Goal: Register for event/course

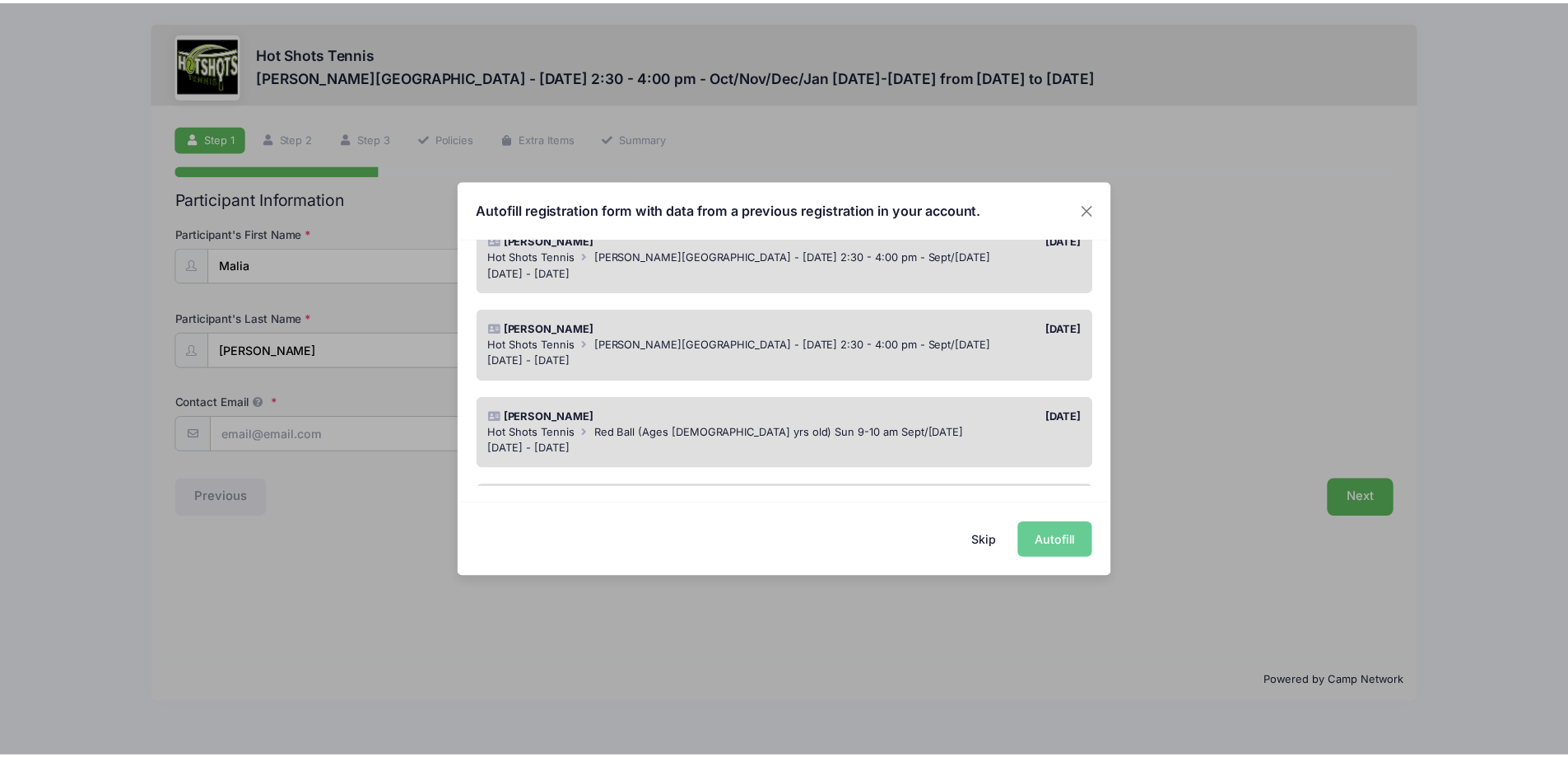
scroll to position [165, 0]
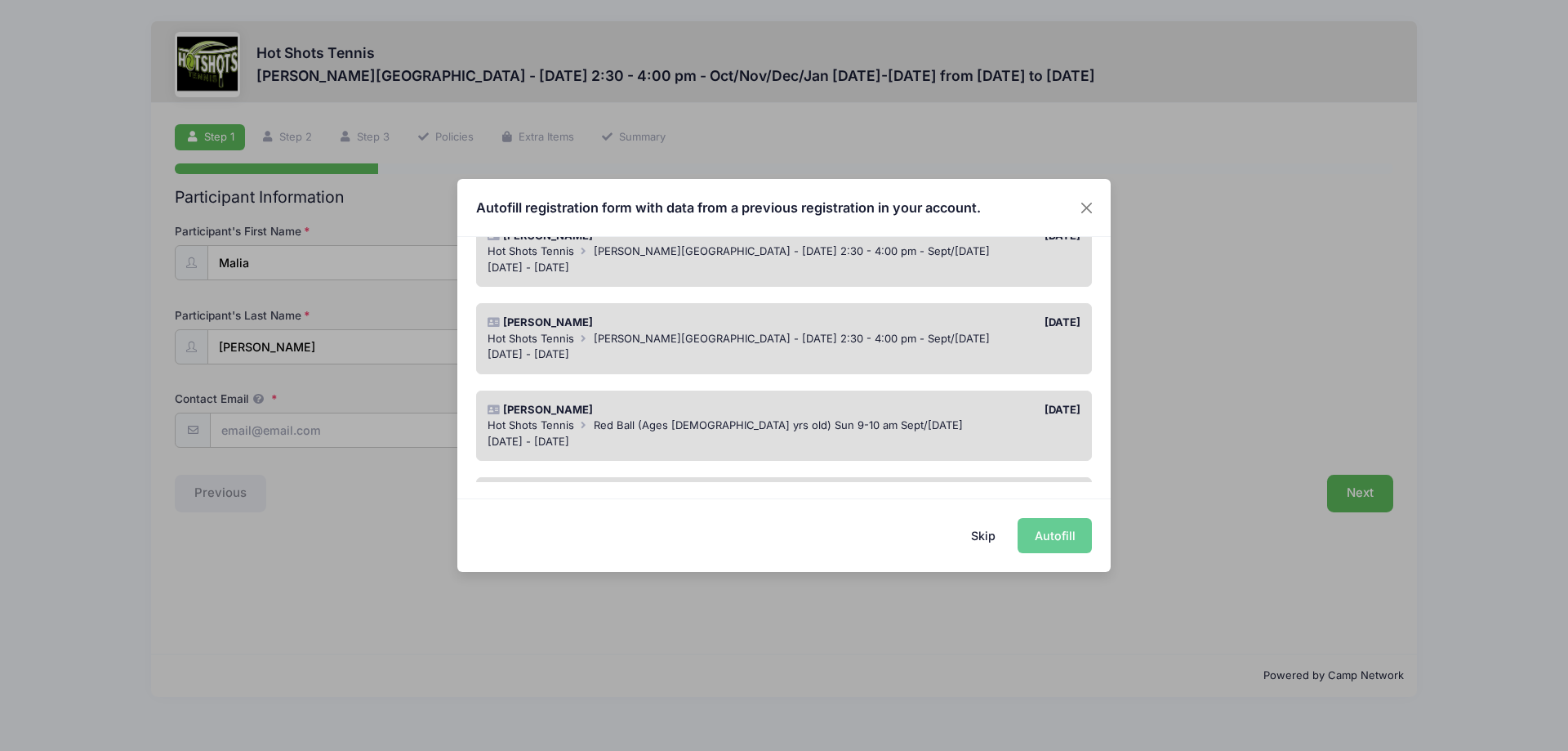
click at [909, 361] on div "[DATE] - [DATE]" at bounding box center [784, 355] width 594 height 16
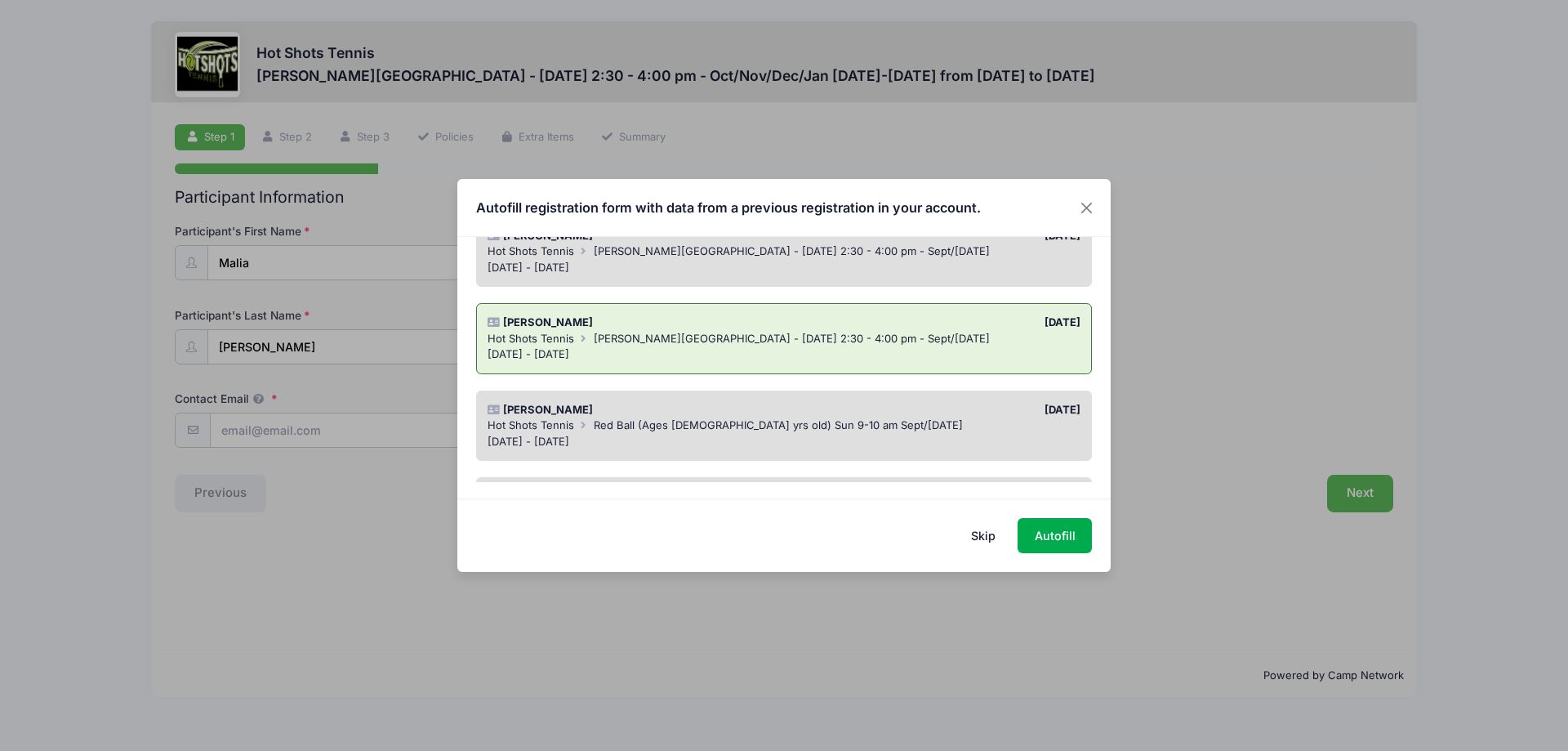
click at [1033, 508] on div "Skip Autofill" at bounding box center [784, 535] width 654 height 73
click at [1044, 524] on button "Autofill" at bounding box center [1055, 536] width 75 height 35
type input "[PERSON_NAME][EMAIL_ADDRESS][PERSON_NAME][PERSON_NAME][DOMAIN_NAME]"
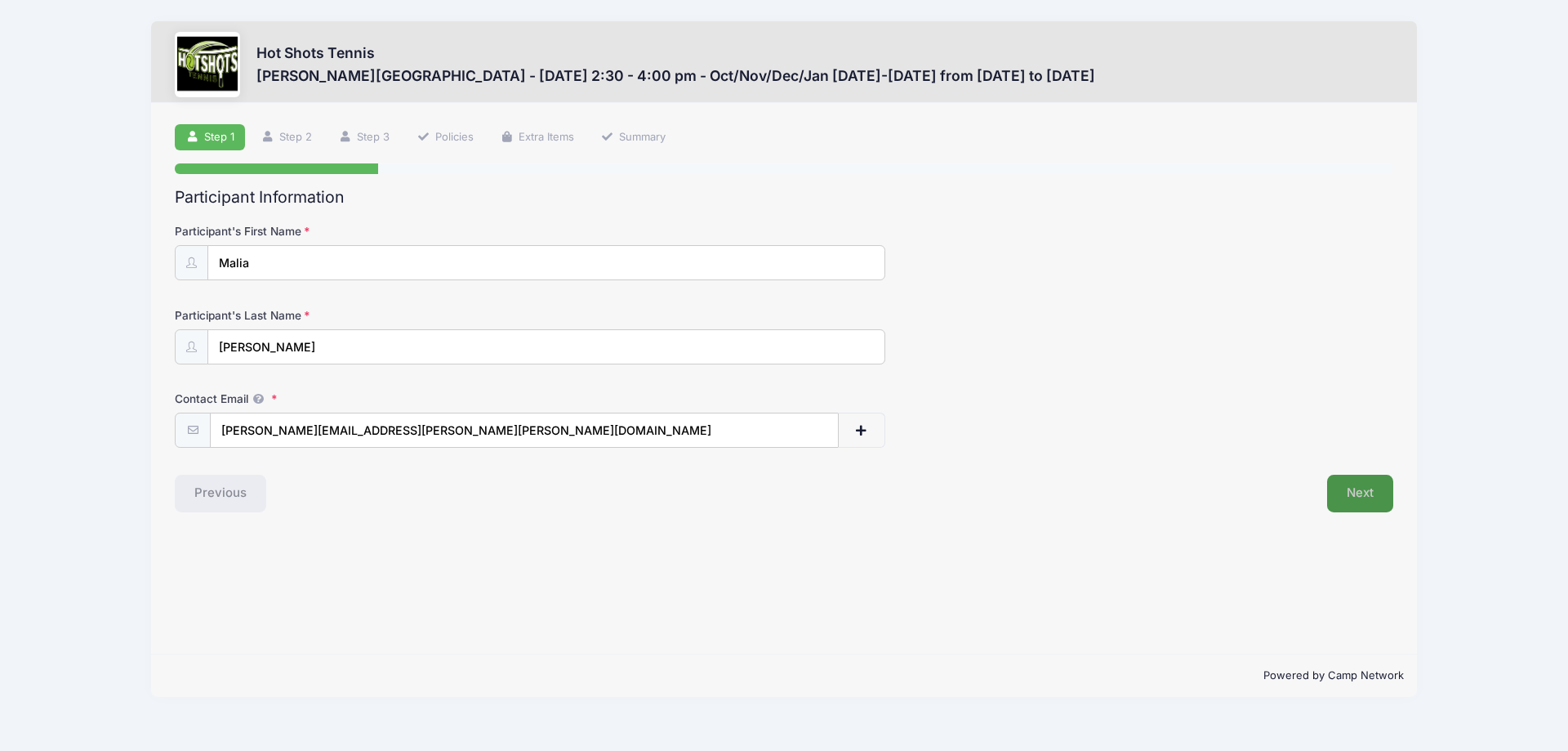
click at [1368, 490] on button "Next" at bounding box center [1360, 493] width 66 height 37
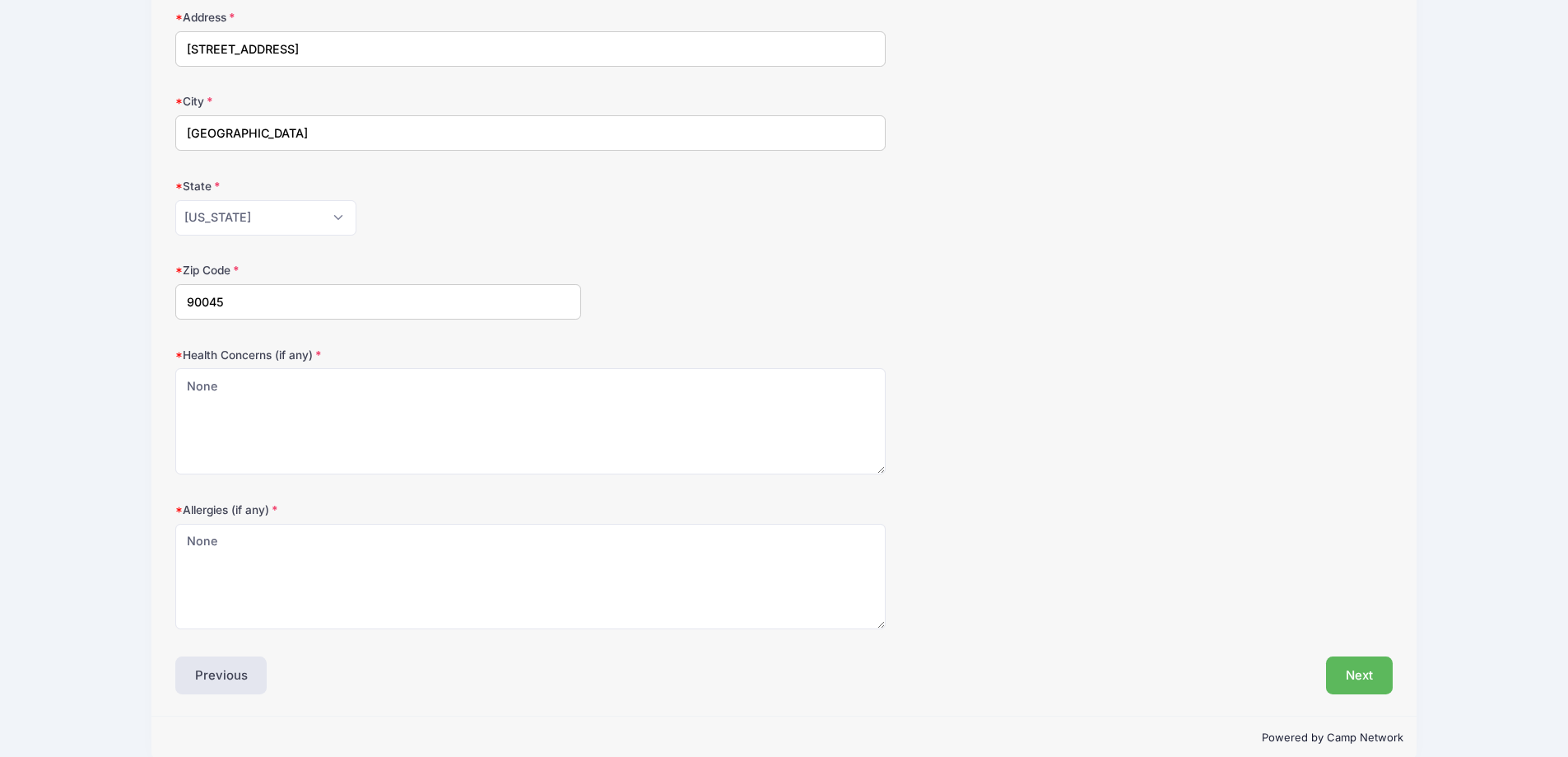
scroll to position [324, 0]
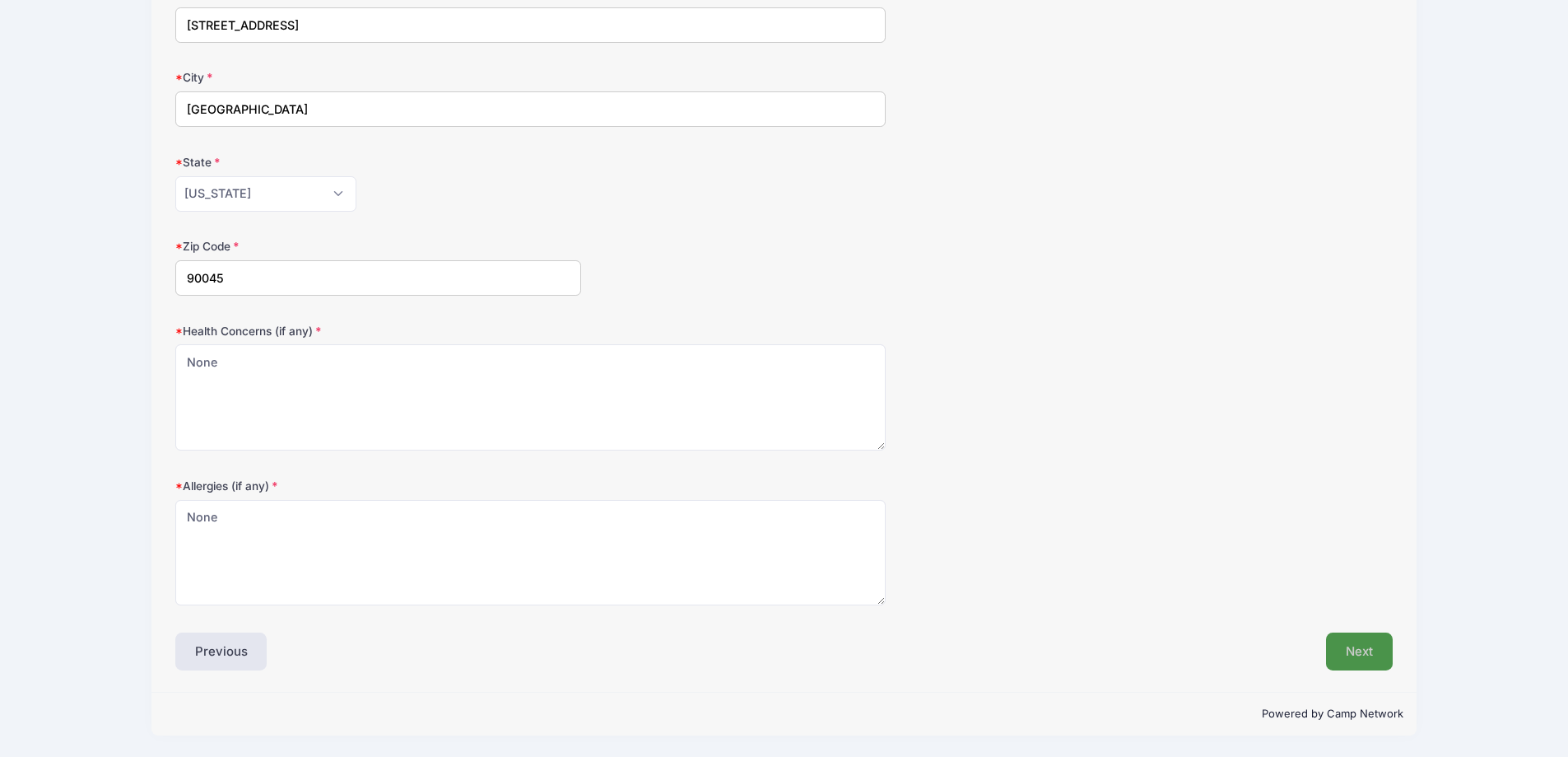
click at [1349, 645] on button "Next" at bounding box center [1359, 651] width 67 height 38
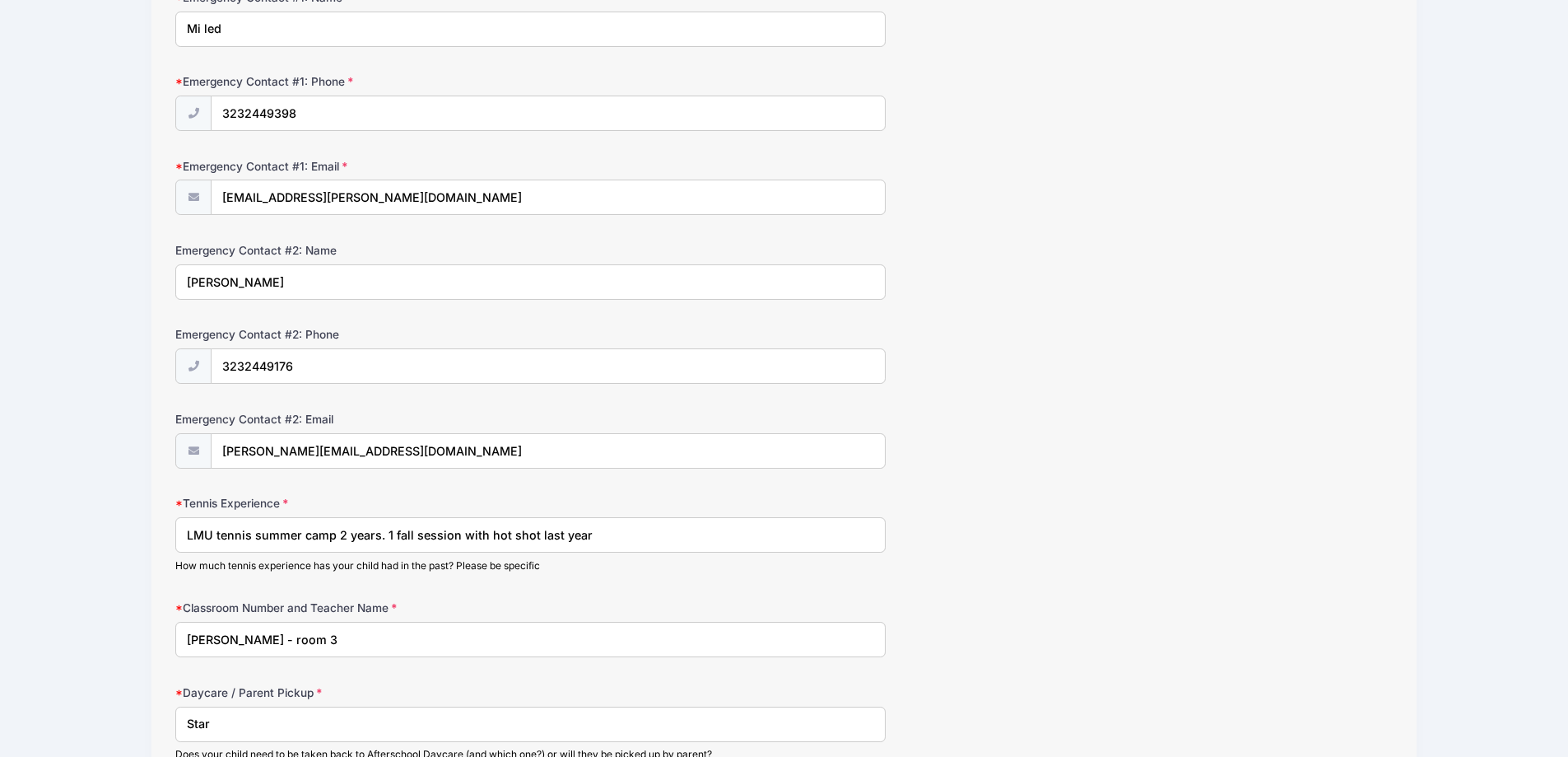
scroll to position [494, 0]
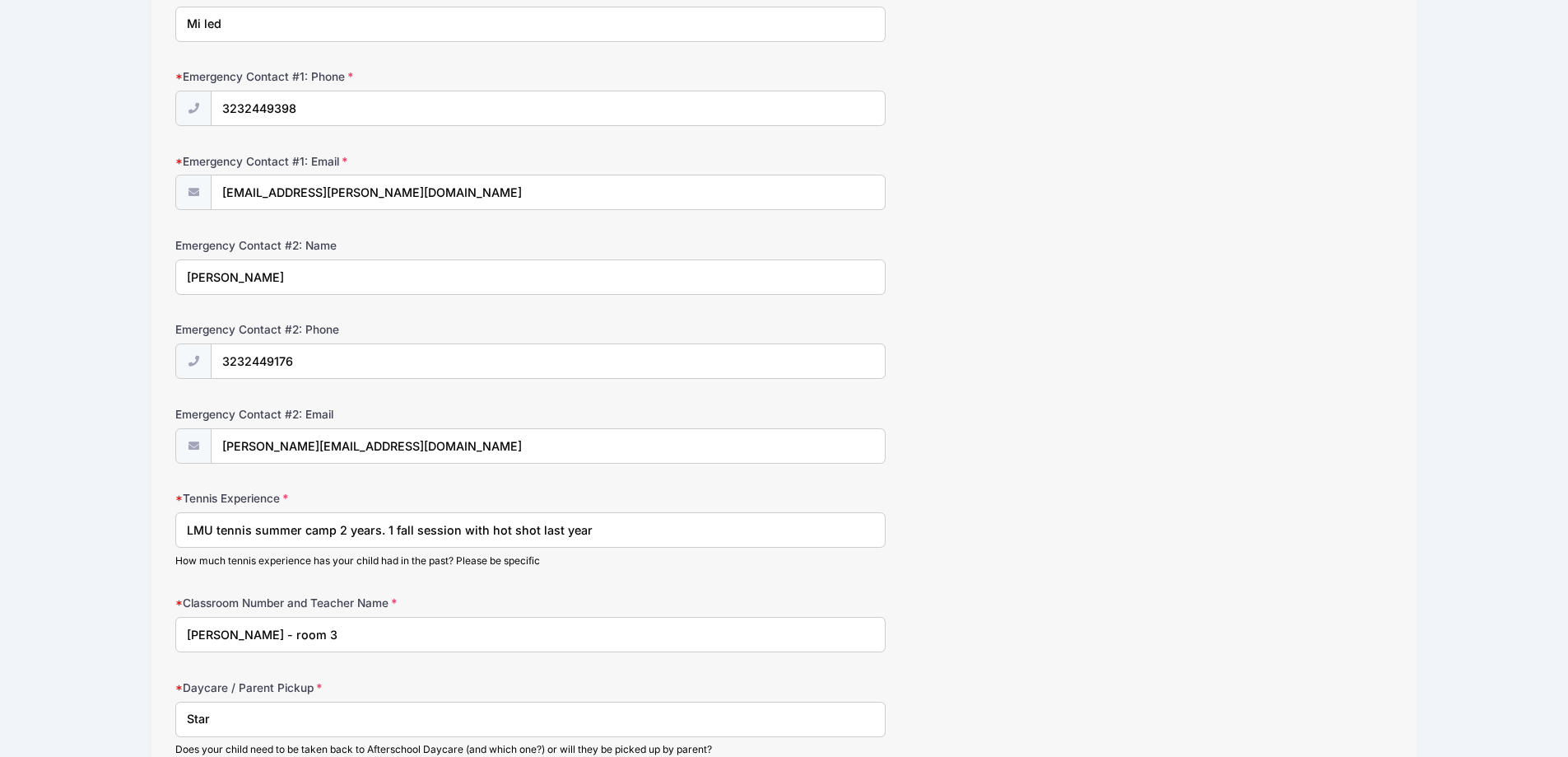
drag, startPoint x: 593, startPoint y: 523, endPoint x: 166, endPoint y: 506, distance: 427.3
click at [166, 506] on div "Step 3 /7 Step 1 Step 2 Step 3 Policies Extra Items Summary Participant Informa…" at bounding box center [784, 279] width 1266 height 1338
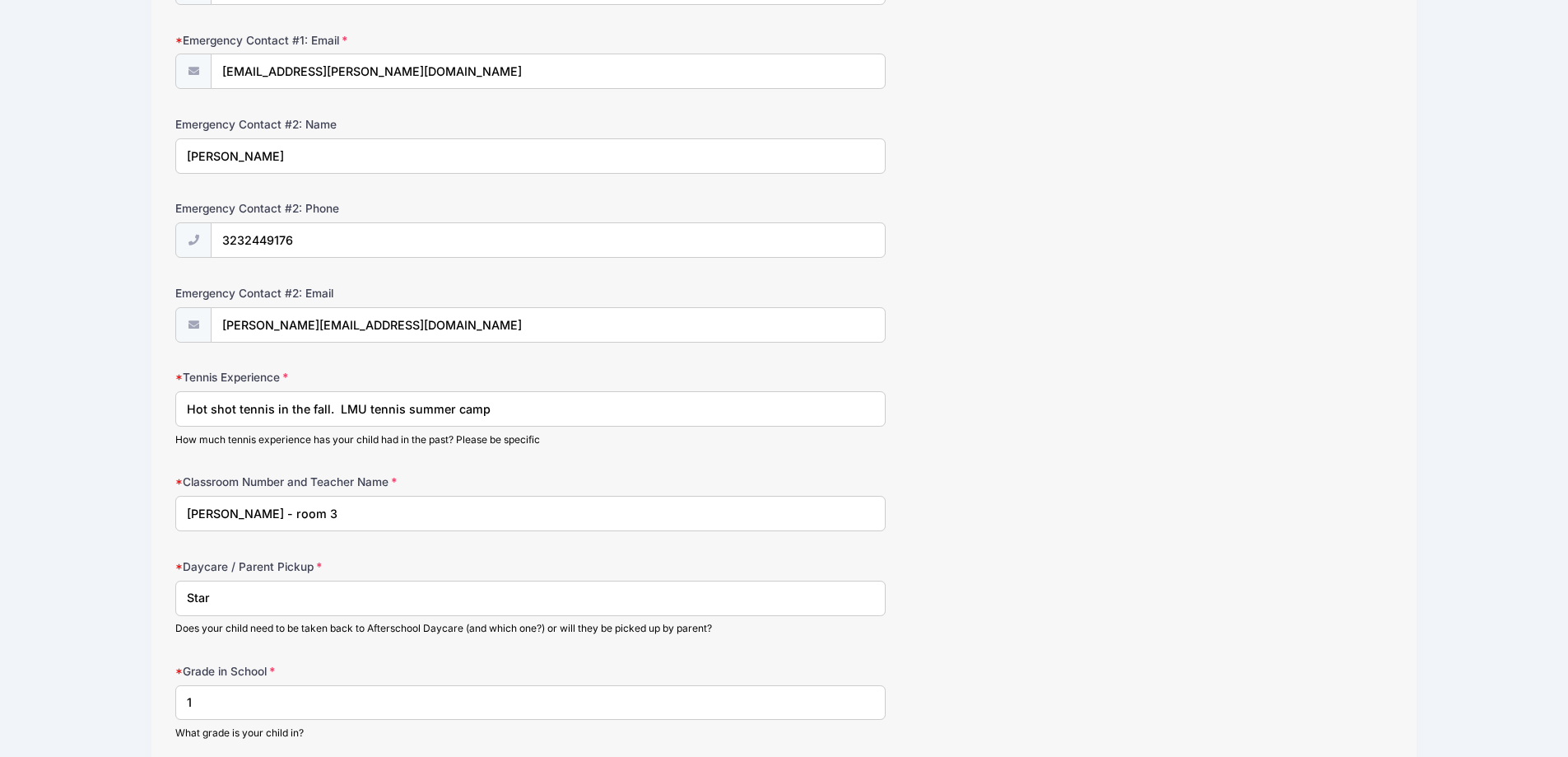
scroll to position [659, 0]
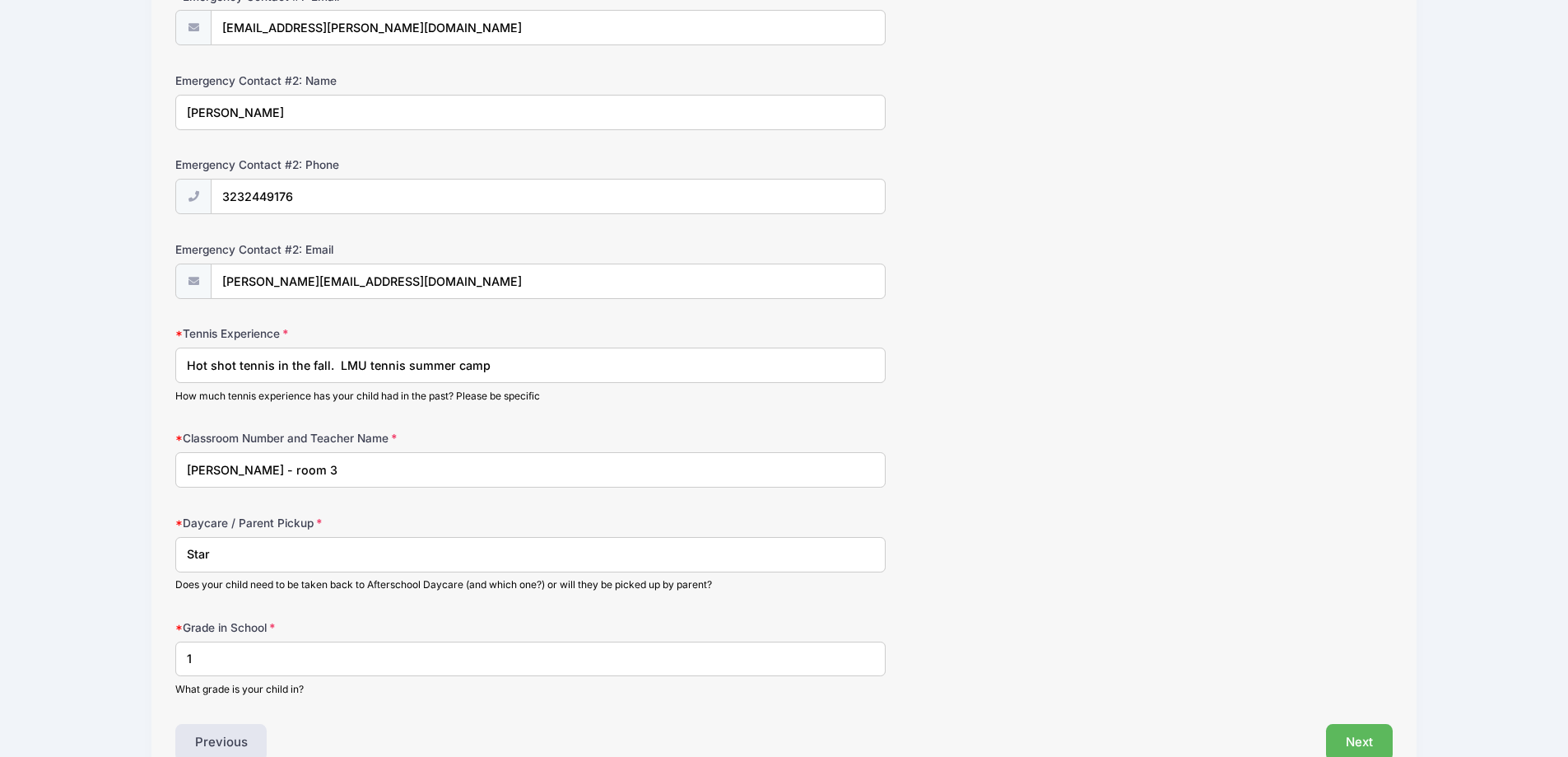
type input "Hot shot tennis in the fall. LMU tennis summer camp"
click at [231, 564] on input "Star" at bounding box center [529, 554] width 710 height 36
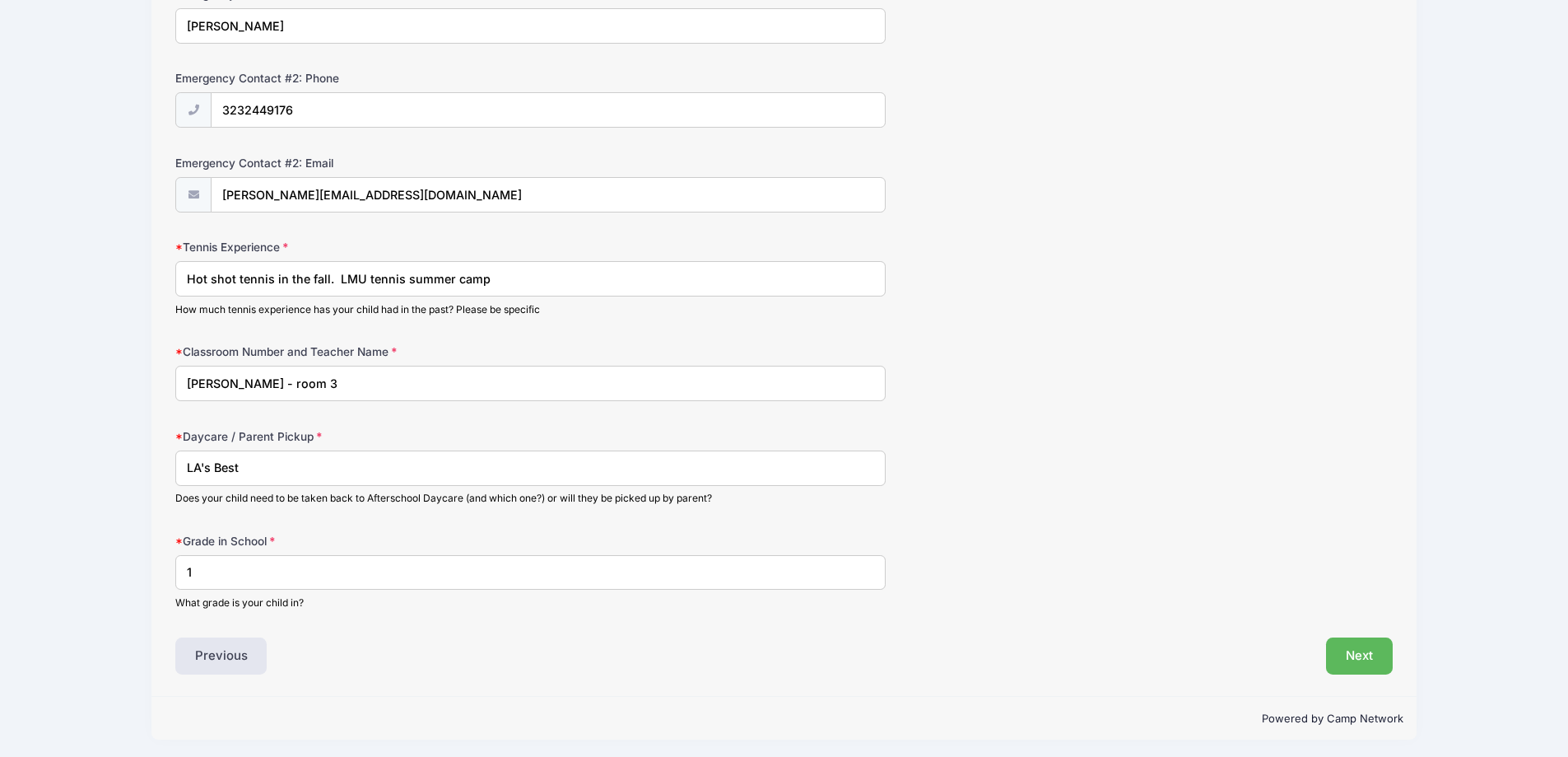
scroll to position [750, 0]
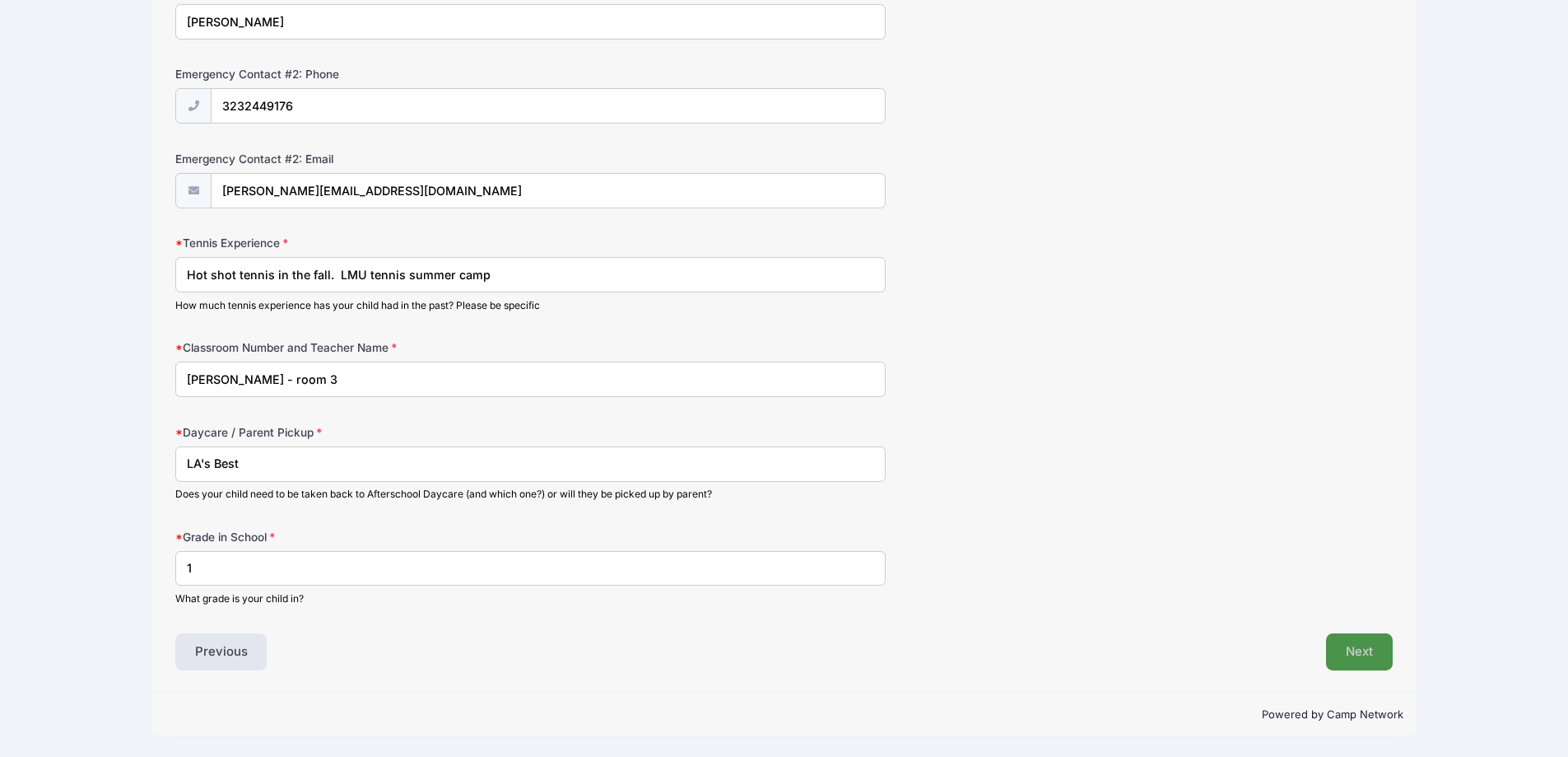
type input "LA's Best"
click at [1362, 655] on button "Next" at bounding box center [1359, 652] width 67 height 38
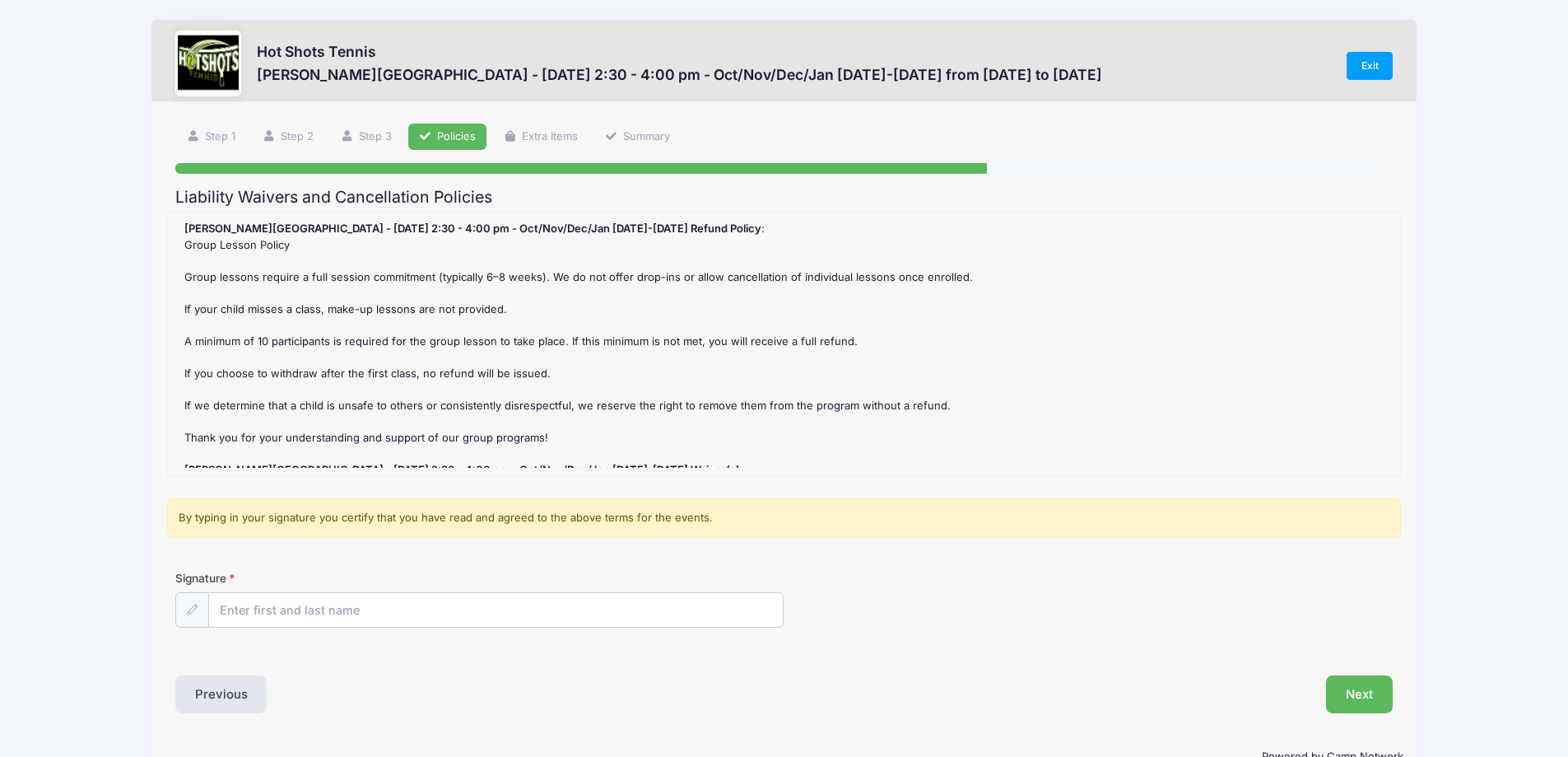
scroll to position [0, 0]
click at [401, 624] on input "Signature" at bounding box center [495, 612] width 574 height 36
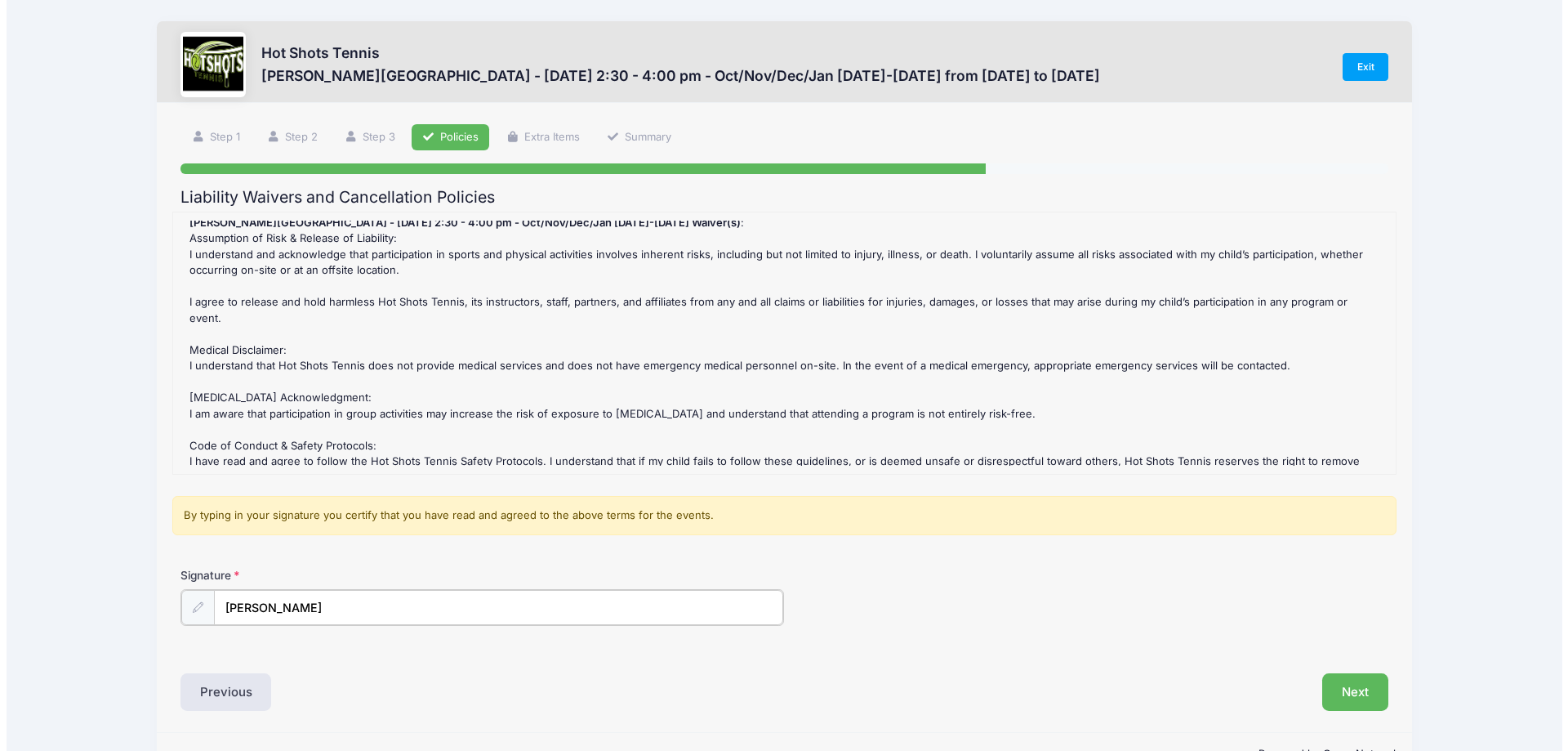
scroll to position [345, 0]
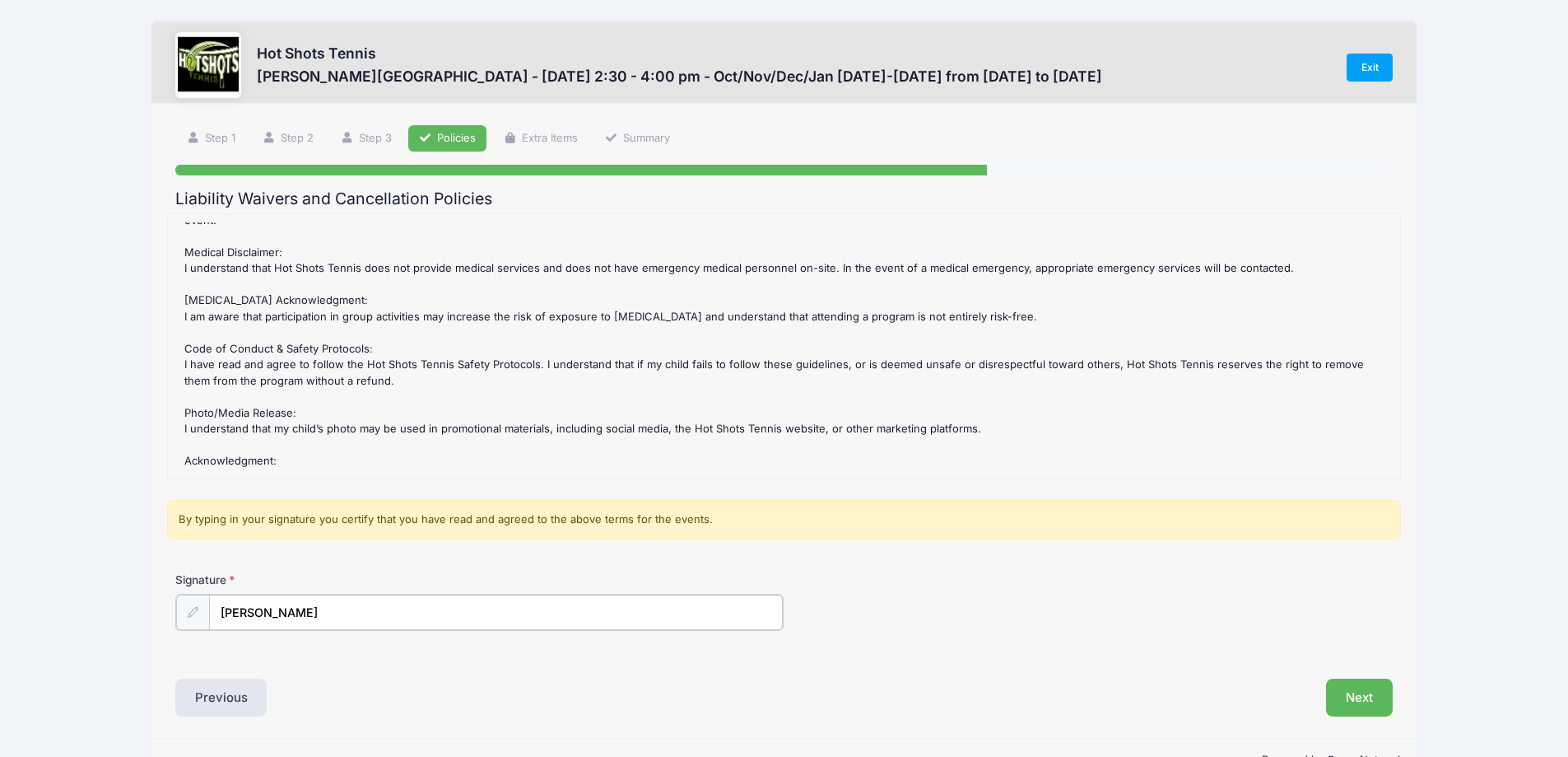
type input "[PERSON_NAME]"
click at [1328, 637] on div "Signature [PERSON_NAME]" at bounding box center [783, 614] width 1234 height 84
click at [1365, 698] on button "Next" at bounding box center [1359, 696] width 67 height 38
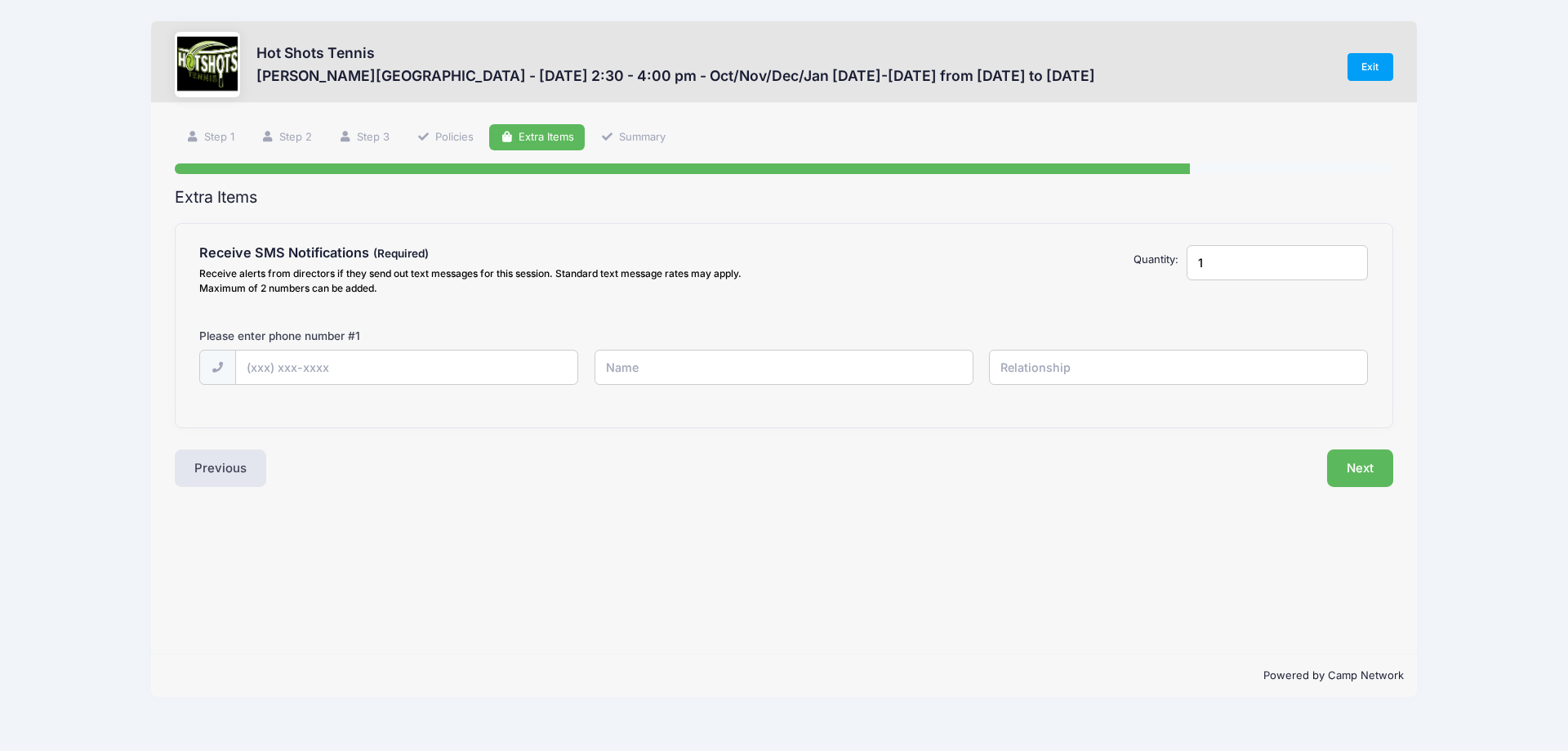
click at [297, 390] on div at bounding box center [784, 378] width 1185 height 56
click at [295, 377] on input "text" at bounding box center [407, 367] width 342 height 35
type input "[PHONE_NUMBER]"
type input "[PERSON_NAME]"
type input "Father"
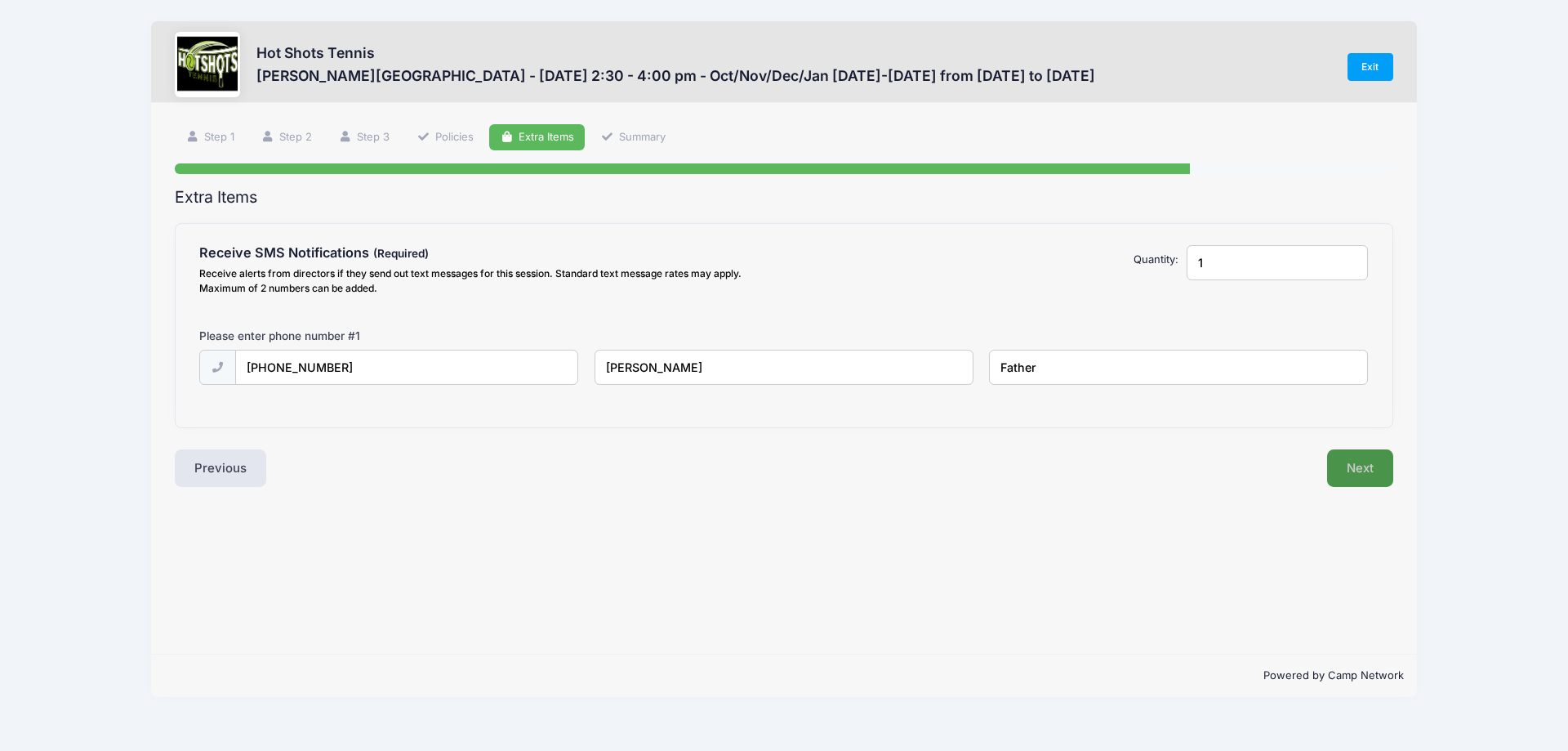
click at [1360, 456] on button "Next" at bounding box center [1360, 467] width 66 height 37
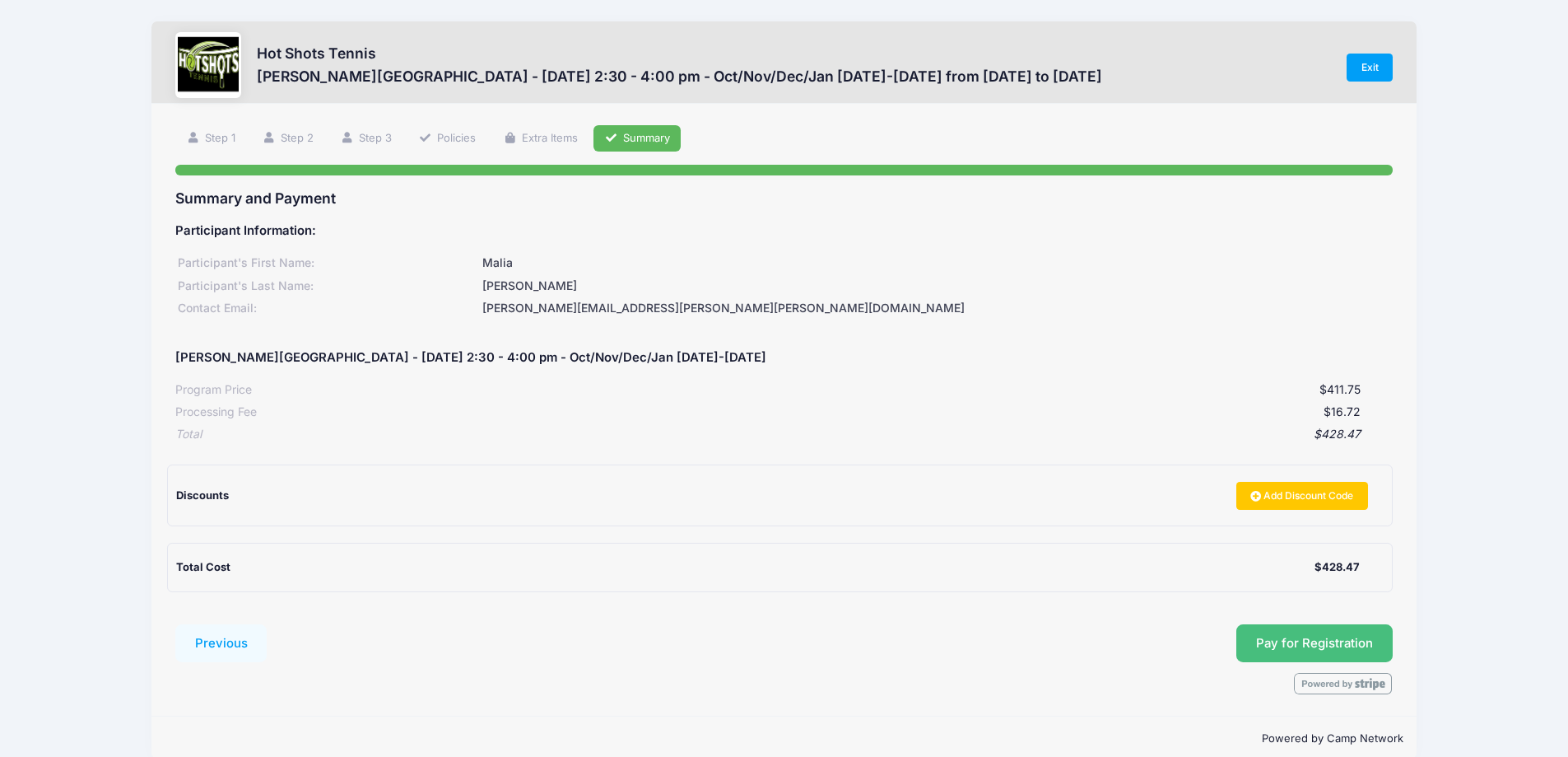
click at [1345, 633] on button "Pay for Registration" at bounding box center [1314, 642] width 157 height 38
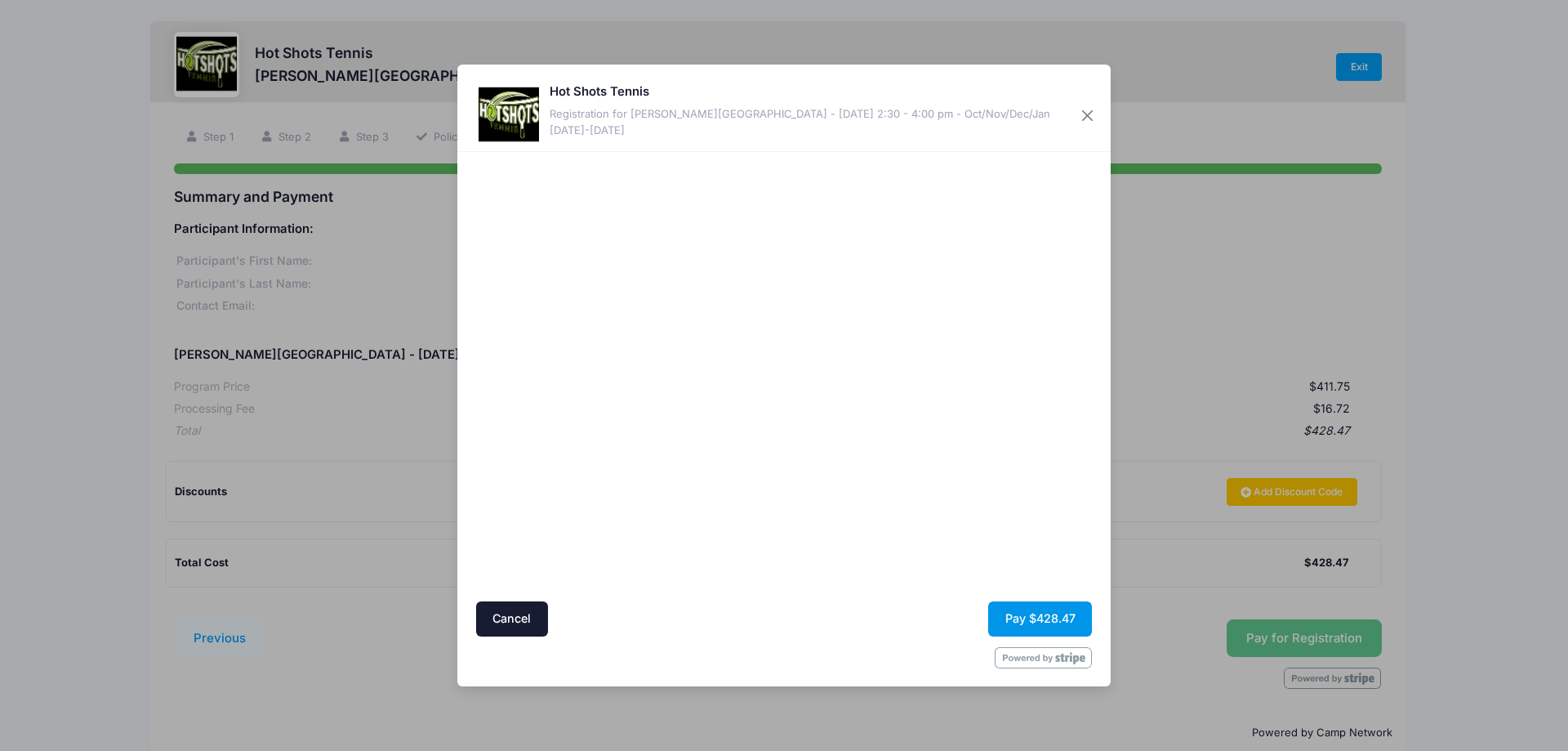
click at [1066, 612] on button "Pay $428.47" at bounding box center [1040, 618] width 104 height 35
